Goal: Register for event/course: Sign up to attend an event or enroll in a course

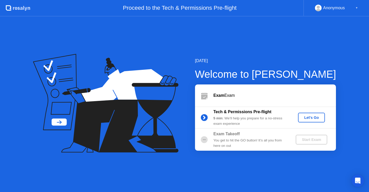
click at [311, 117] on div "Let's Go" at bounding box center [311, 117] width 23 height 4
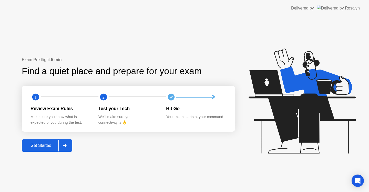
click at [63, 146] on div at bounding box center [64, 146] width 12 height 12
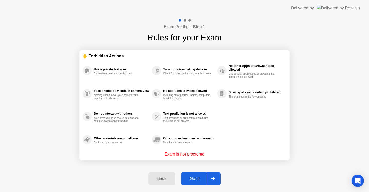
click at [212, 173] on div at bounding box center [213, 179] width 12 height 12
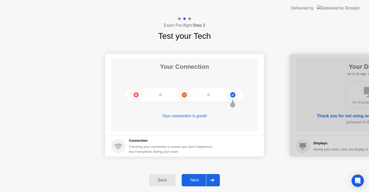
click at [210, 180] on div at bounding box center [212, 180] width 12 height 12
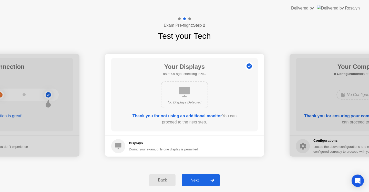
click at [210, 180] on div at bounding box center [212, 180] width 12 height 12
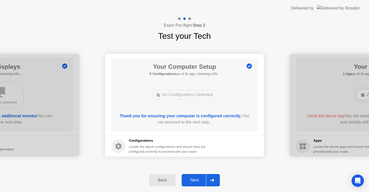
click at [210, 180] on div at bounding box center [212, 180] width 12 height 12
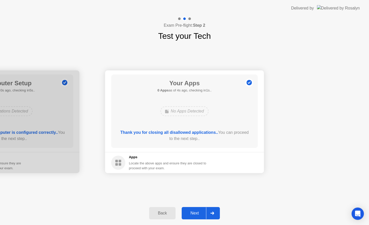
click at [202, 192] on div "Next" at bounding box center [194, 213] width 23 height 5
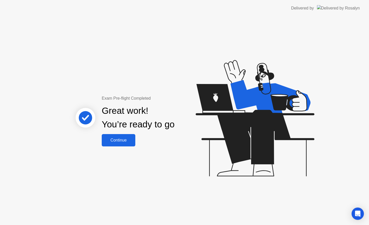
click at [111, 144] on button "Continue" at bounding box center [119, 140] width 34 height 12
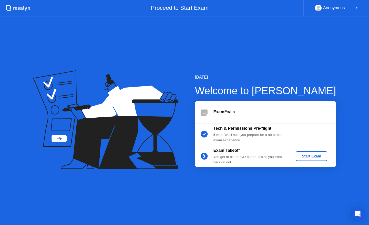
click at [304, 158] on button "Start Exam" at bounding box center [312, 156] width 32 height 10
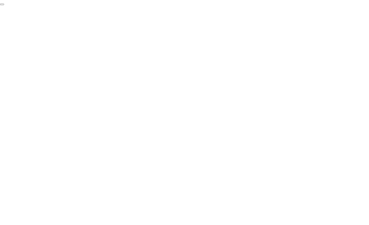
click div "End Proctoring Session"
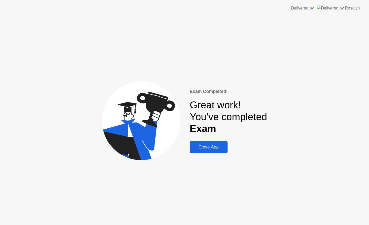
click at [214, 147] on div "Close App" at bounding box center [209, 146] width 35 height 5
